Goal: Task Accomplishment & Management: Manage account settings

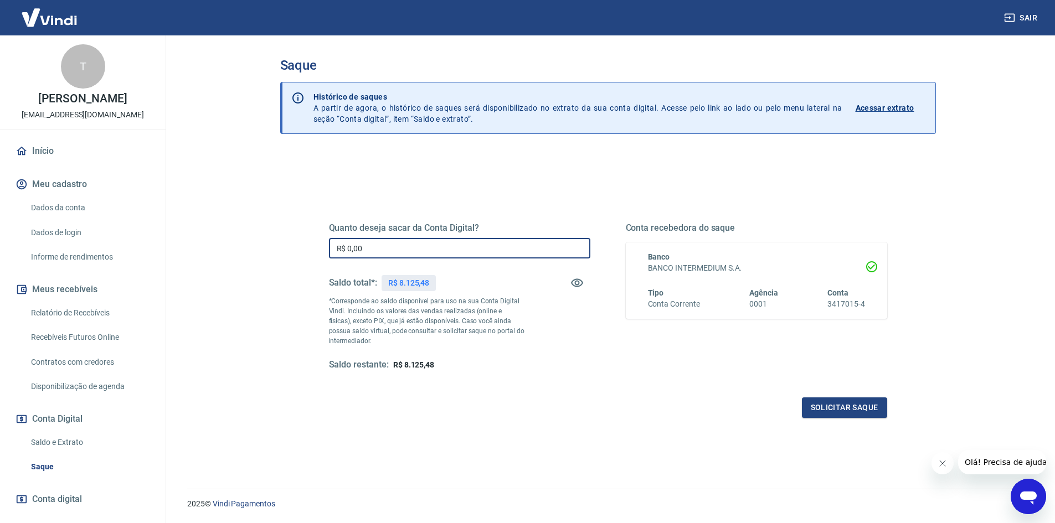
click at [412, 252] on input "R$ 0,00" at bounding box center [459, 248] width 261 height 20
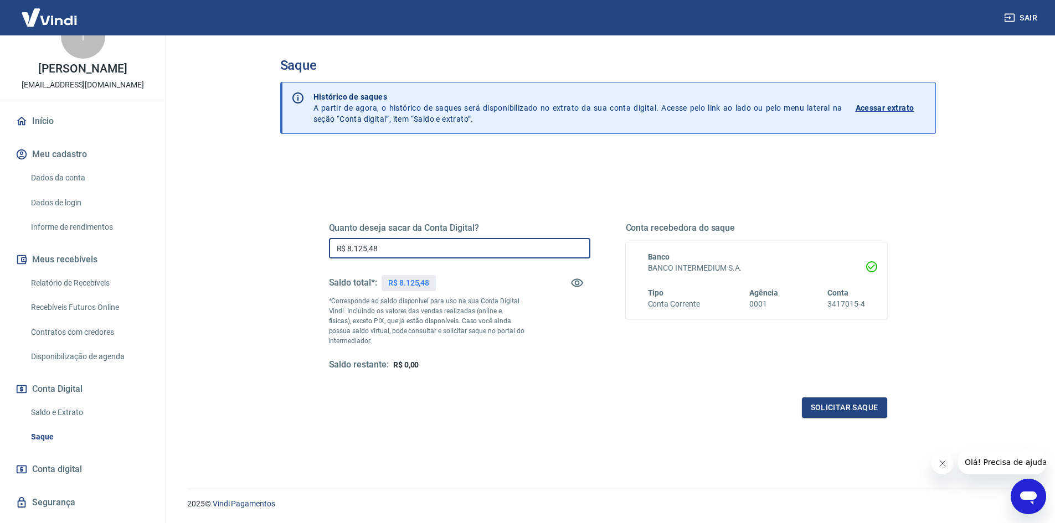
scroll to position [55, 0]
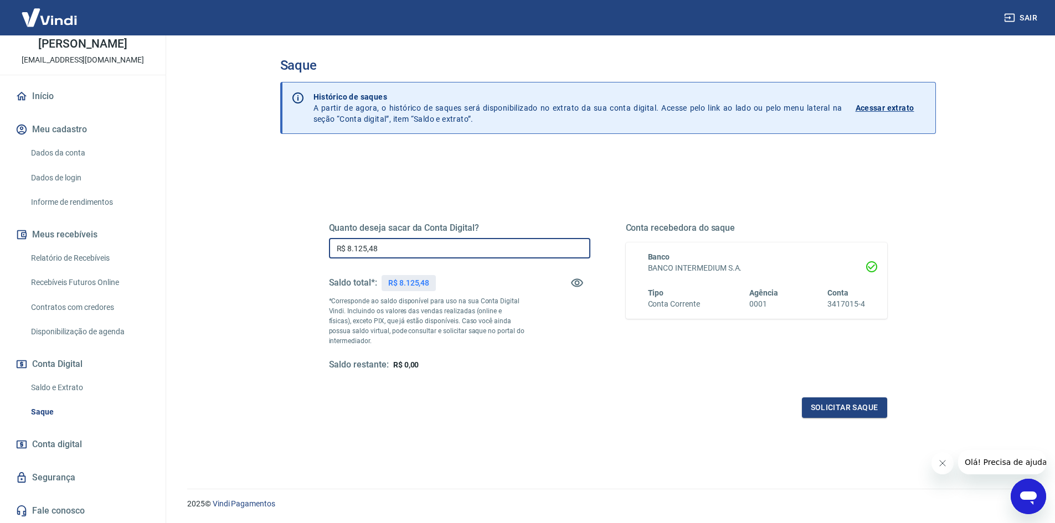
type input "R$ 8.125,48"
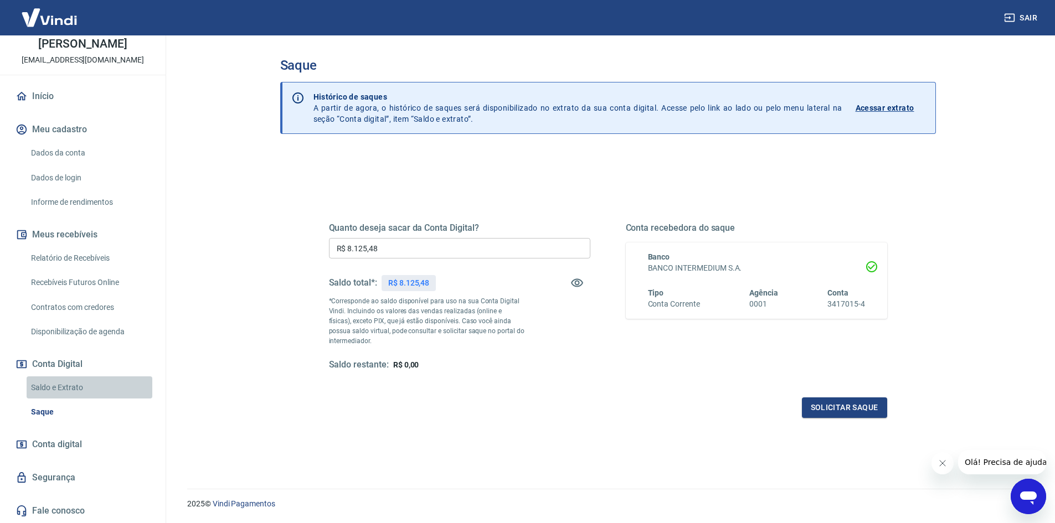
click at [89, 382] on link "Saldo e Extrato" at bounding box center [90, 388] width 126 height 23
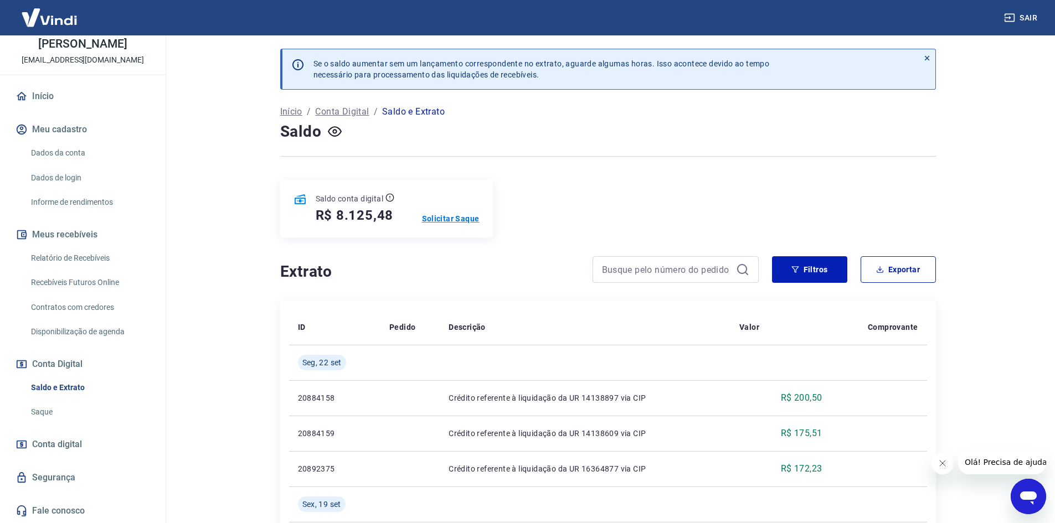
click at [444, 220] on p "Solicitar Saque" at bounding box center [451, 218] width 58 height 11
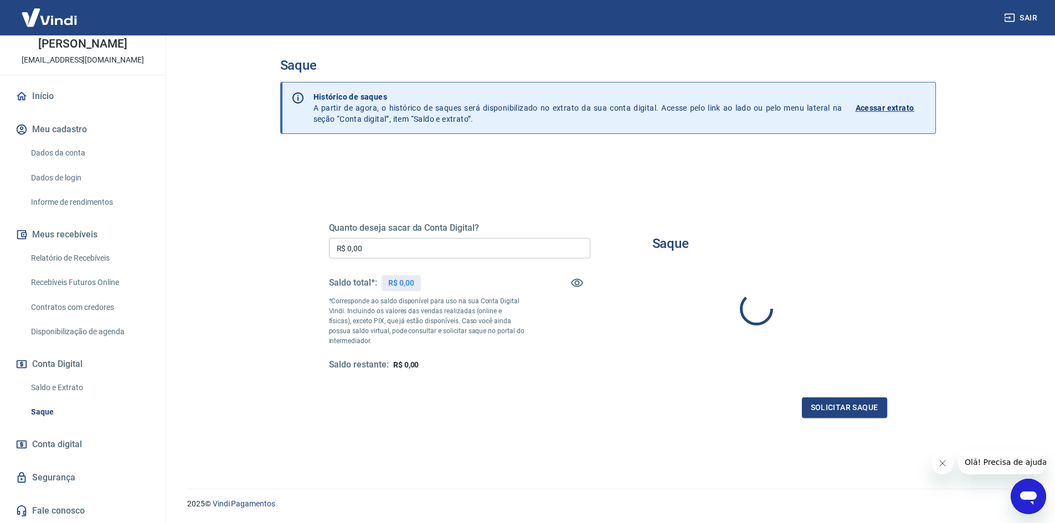
click at [448, 243] on input "R$ 0,00" at bounding box center [459, 248] width 261 height 20
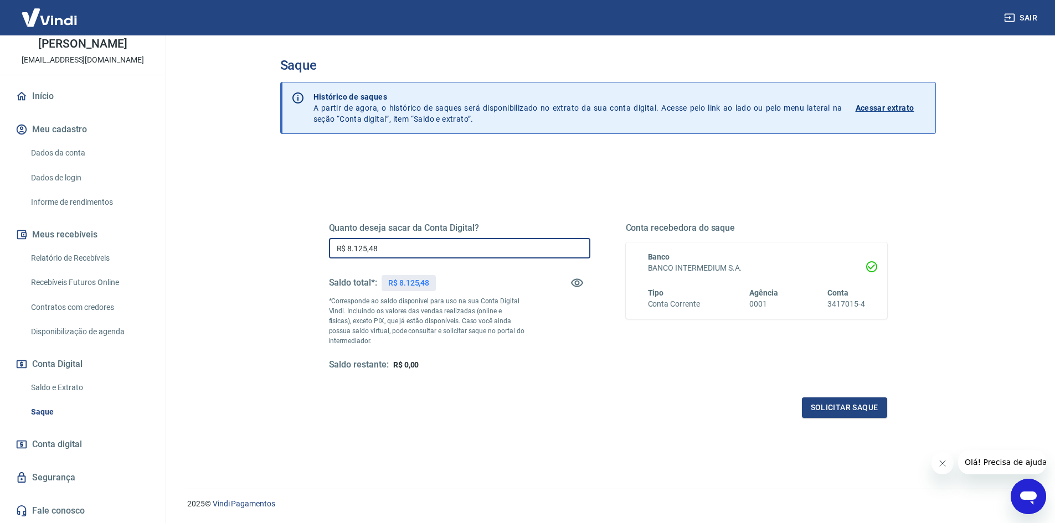
type input "R$ 8.125,48"
click at [846, 402] on button "Solicitar saque" at bounding box center [844, 408] width 85 height 20
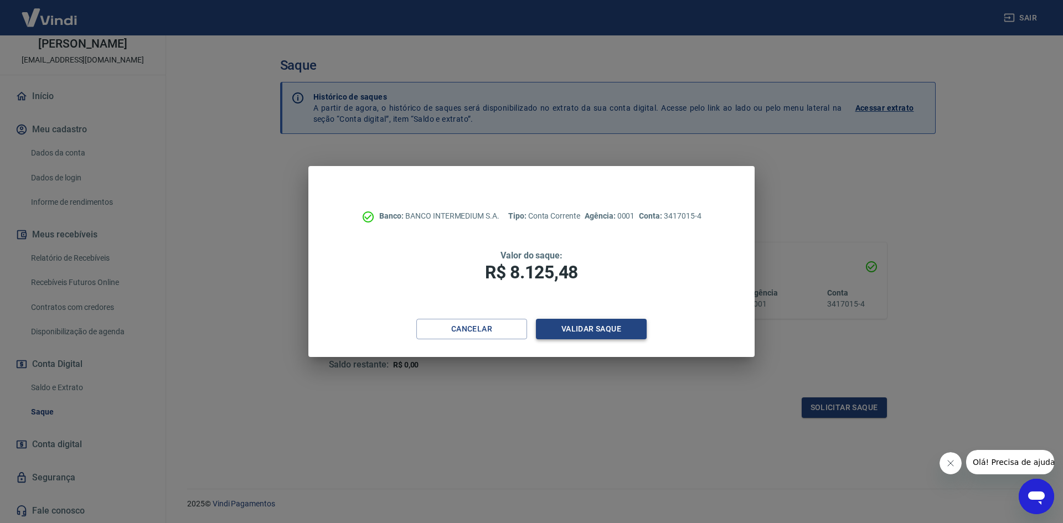
click at [604, 323] on button "Validar saque" at bounding box center [591, 329] width 111 height 20
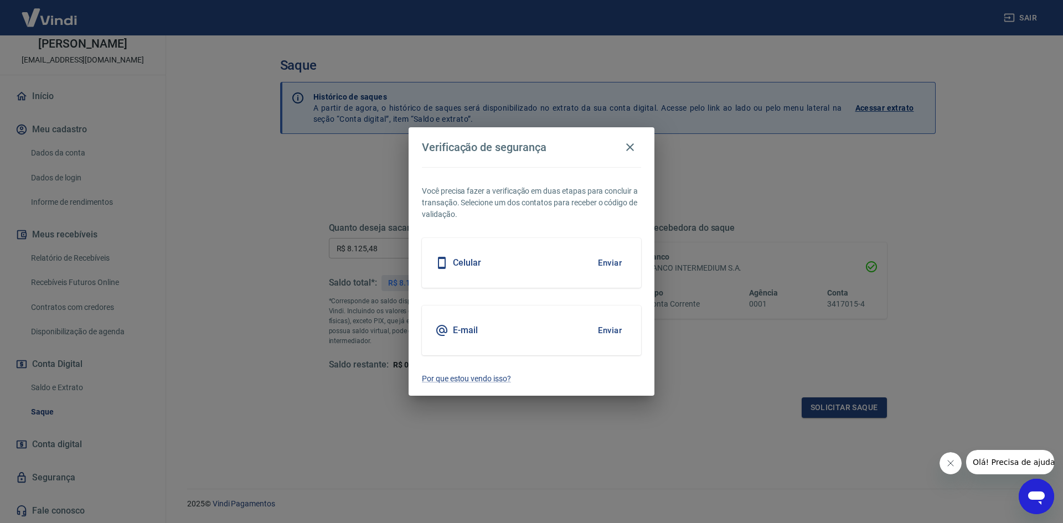
click at [608, 267] on button "Enviar" at bounding box center [610, 262] width 36 height 23
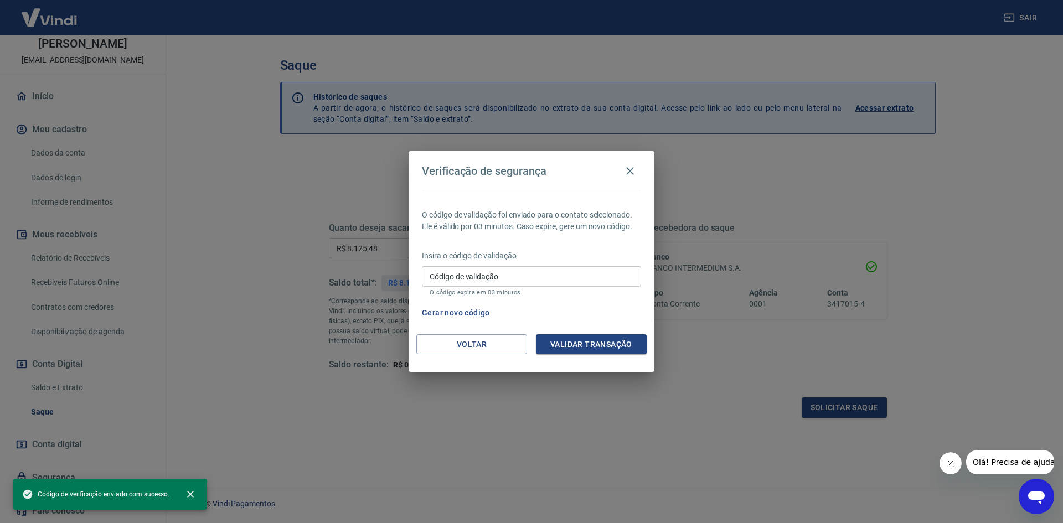
click at [529, 274] on input "Código de validação" at bounding box center [531, 276] width 219 height 20
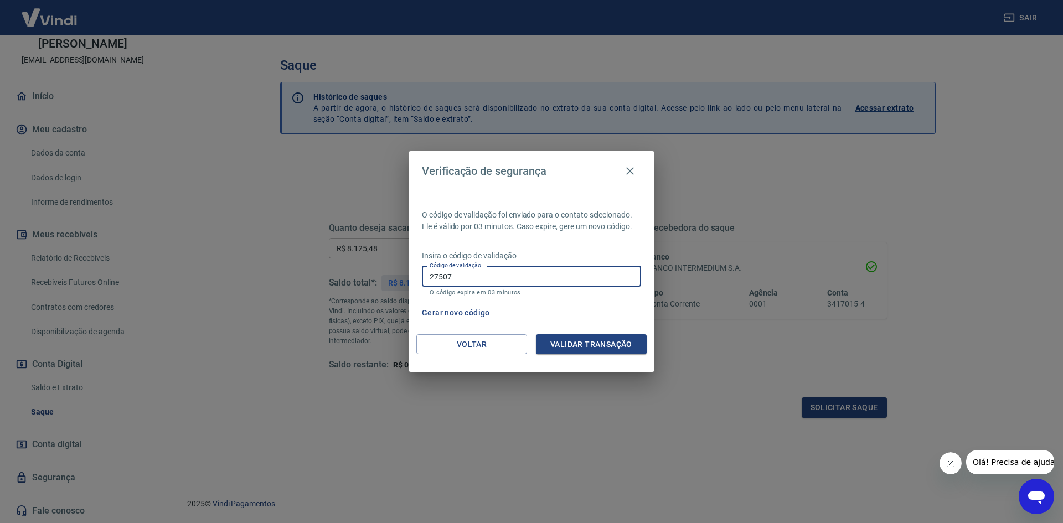
click at [439, 275] on input "27507" at bounding box center [531, 276] width 219 height 20
type input "270507"
click at [575, 343] on button "Validar transação" at bounding box center [591, 345] width 111 height 20
